Goal: Obtain resource: Obtain resource

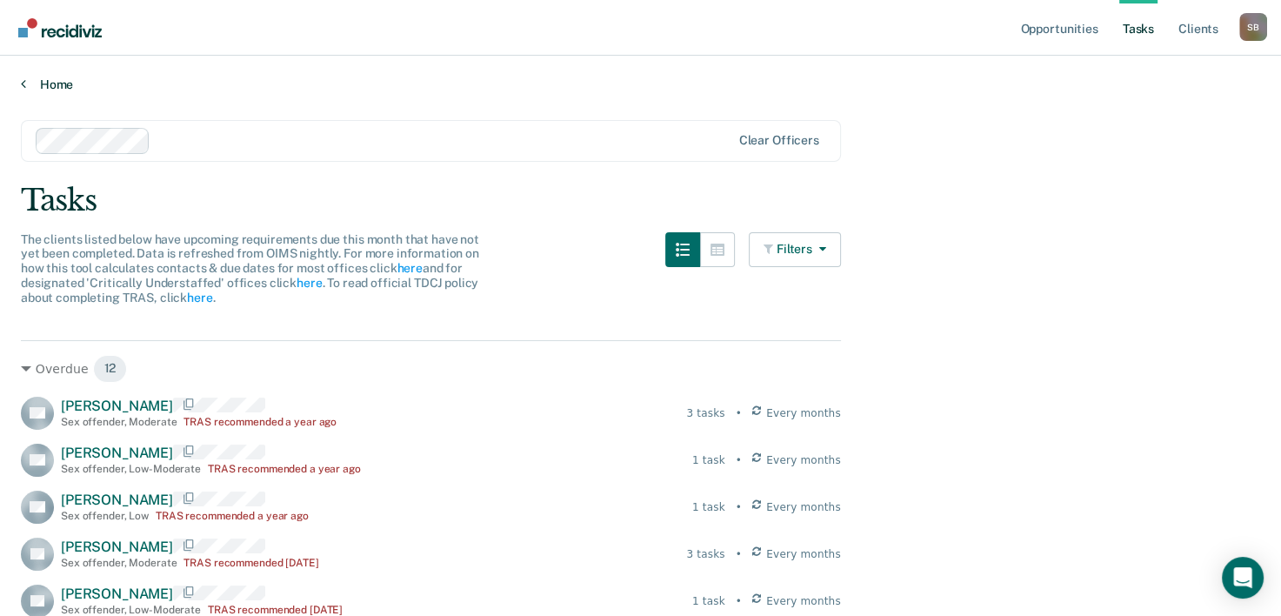
click at [45, 87] on link "Home" at bounding box center [640, 85] width 1239 height 16
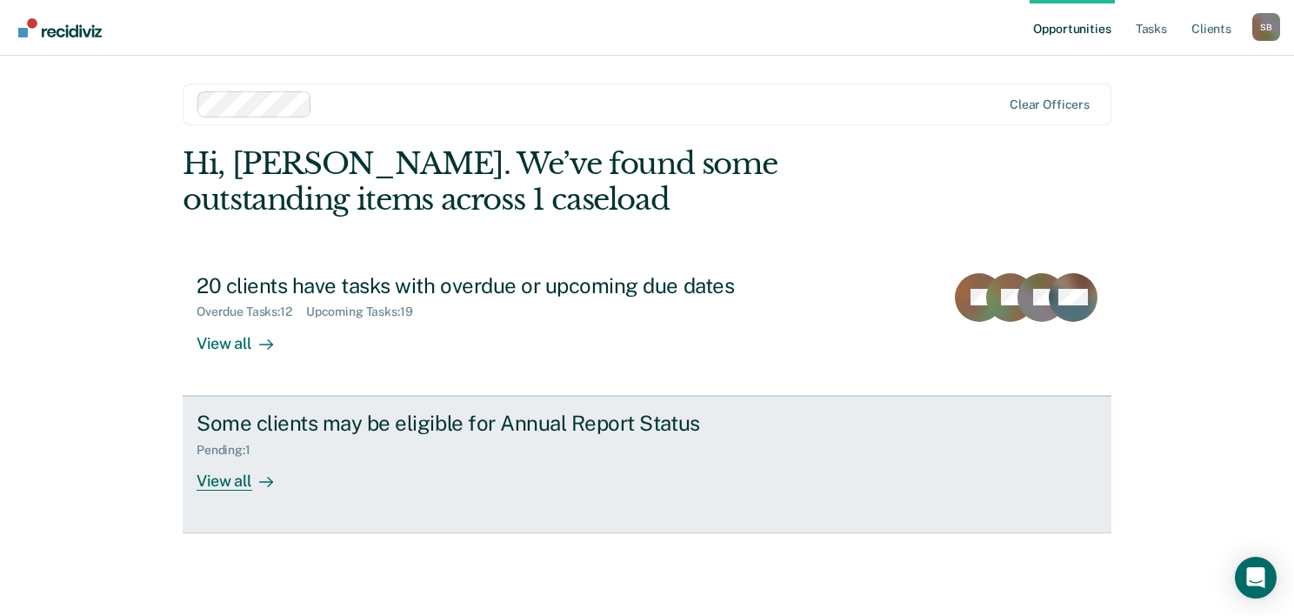
click at [216, 483] on div "View all" at bounding box center [245, 474] width 97 height 34
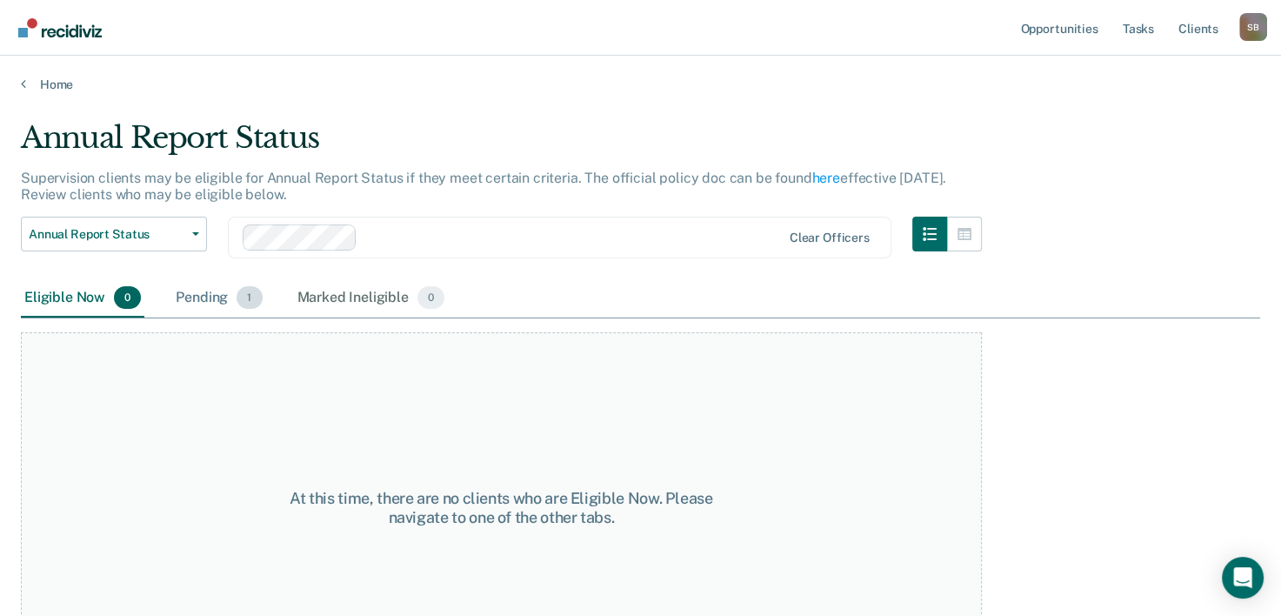
click at [195, 296] on div "Pending 1" at bounding box center [218, 298] width 93 height 38
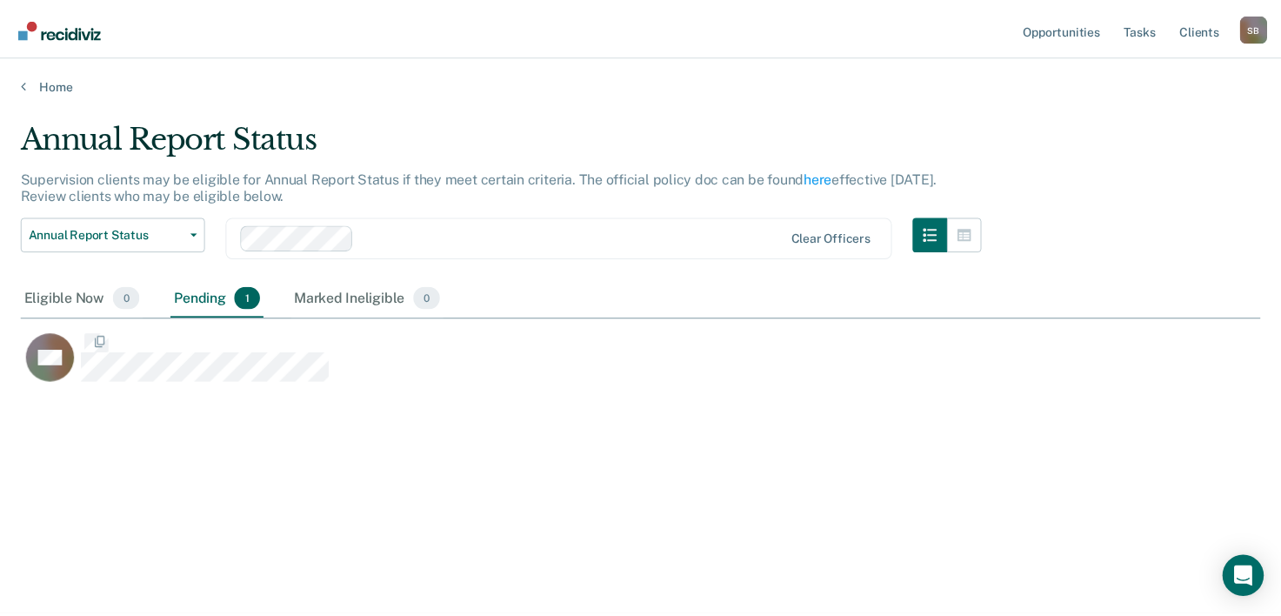
scroll to position [351, 1238]
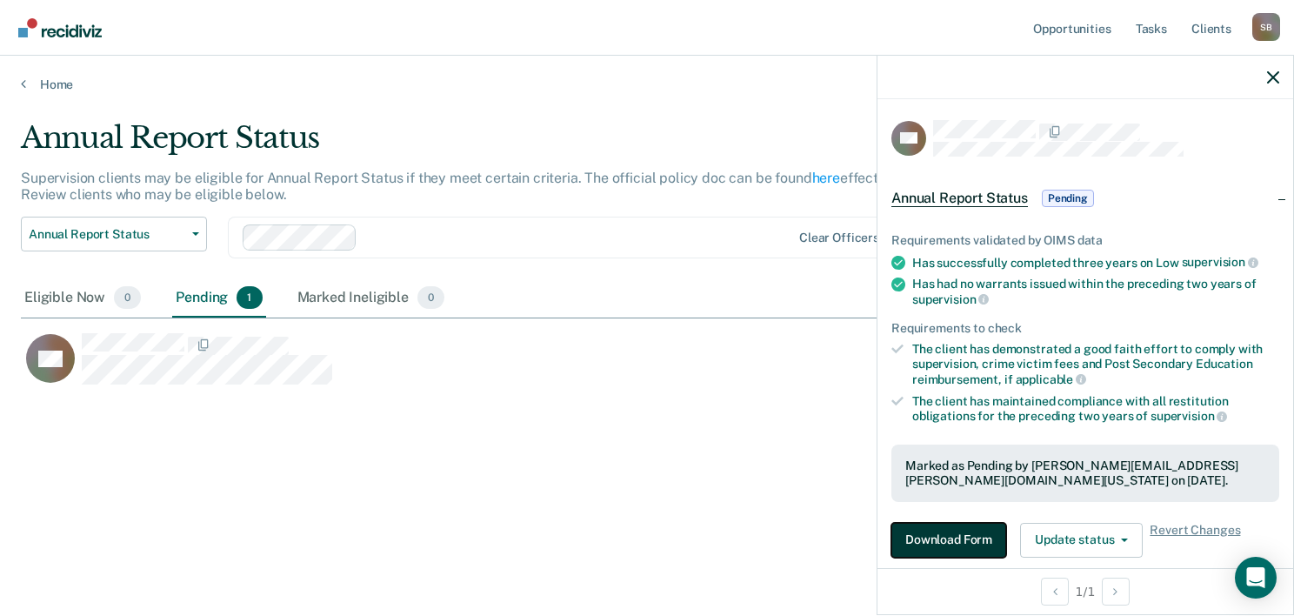
click at [965, 526] on button "Download Form" at bounding box center [948, 540] width 115 height 35
